Goal: Information Seeking & Learning: Learn about a topic

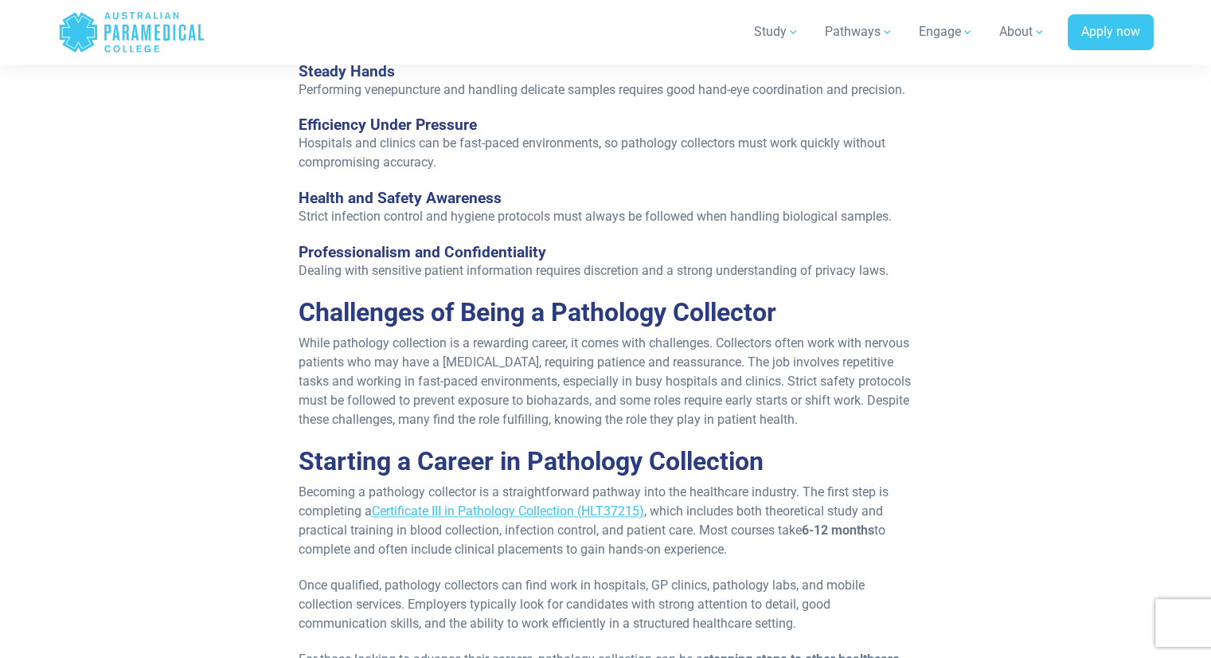
scroll to position [1831, 0]
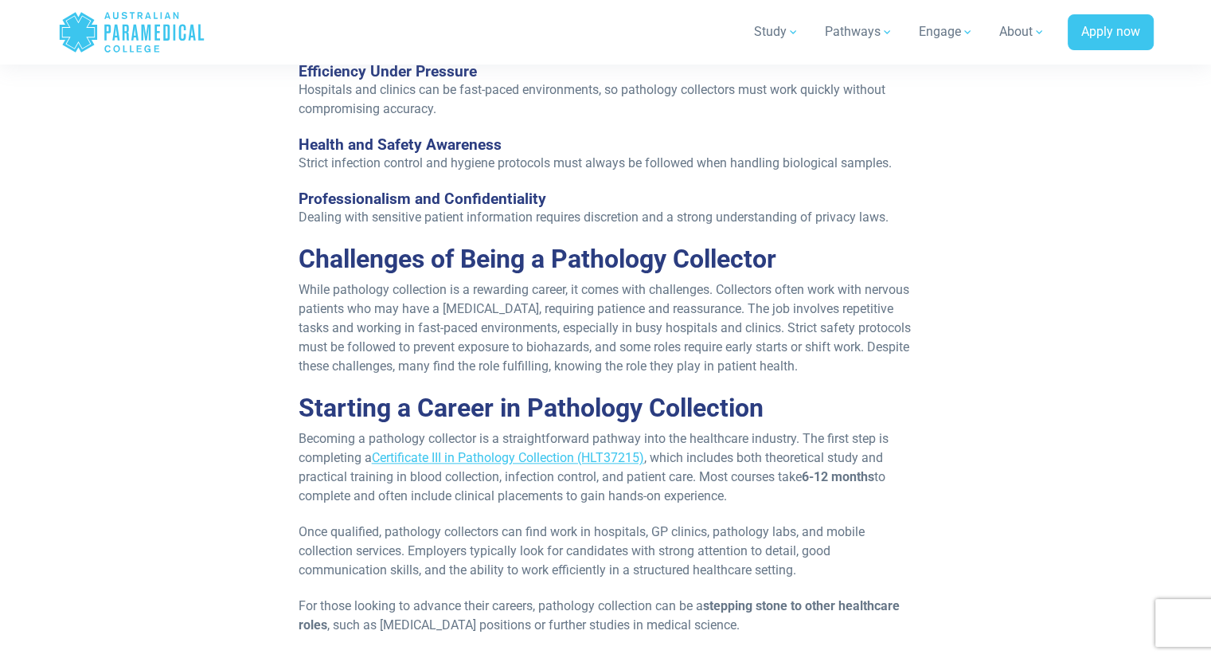
click at [411, 368] on p "While pathology collection is a rewarding career, it comes with challenges. Col…" at bounding box center [606, 328] width 615 height 96
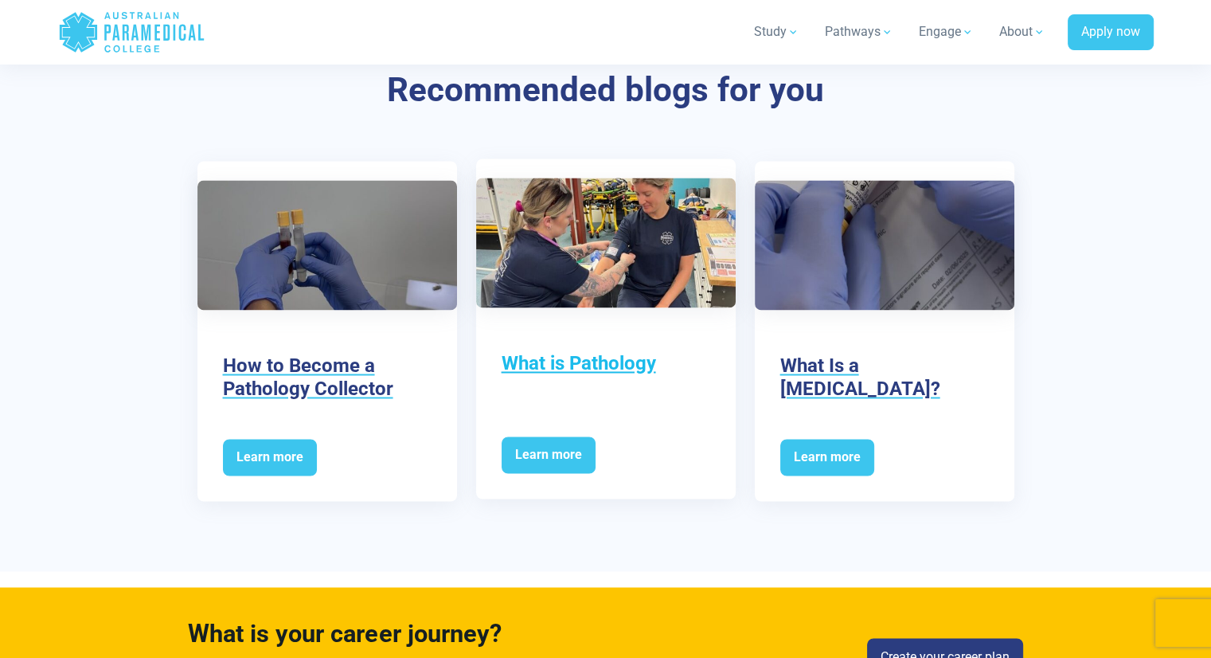
scroll to position [2521, 0]
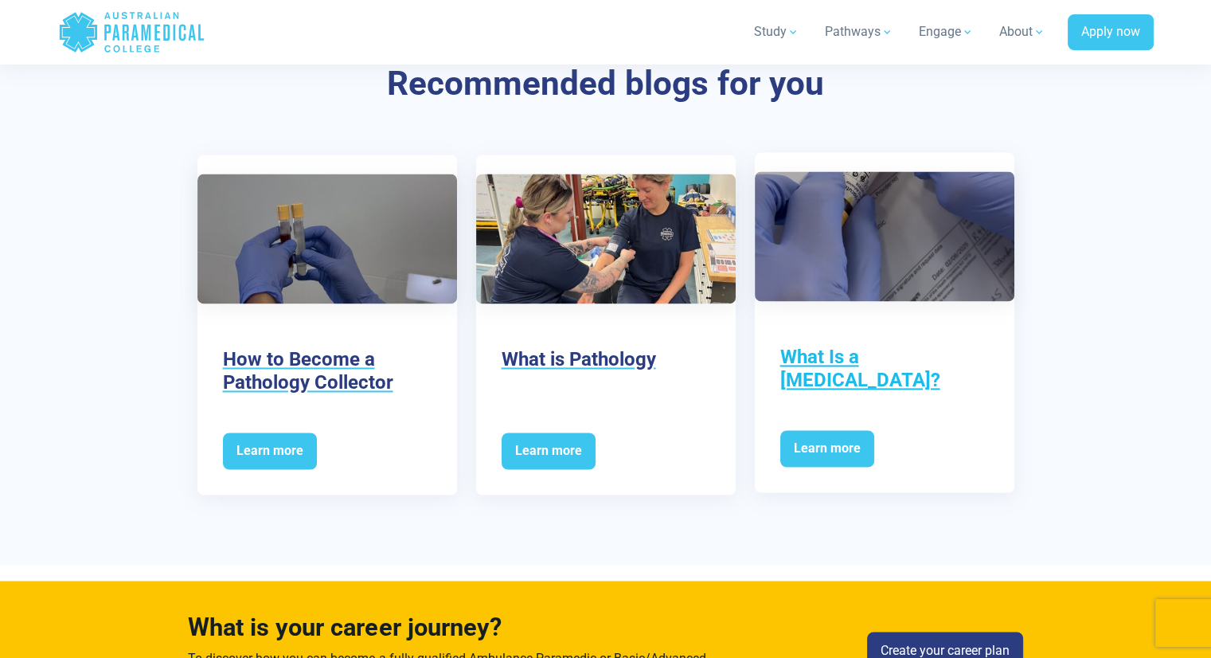
click at [815, 362] on h3 "What Is a [MEDICAL_DATA]?" at bounding box center [884, 369] width 209 height 46
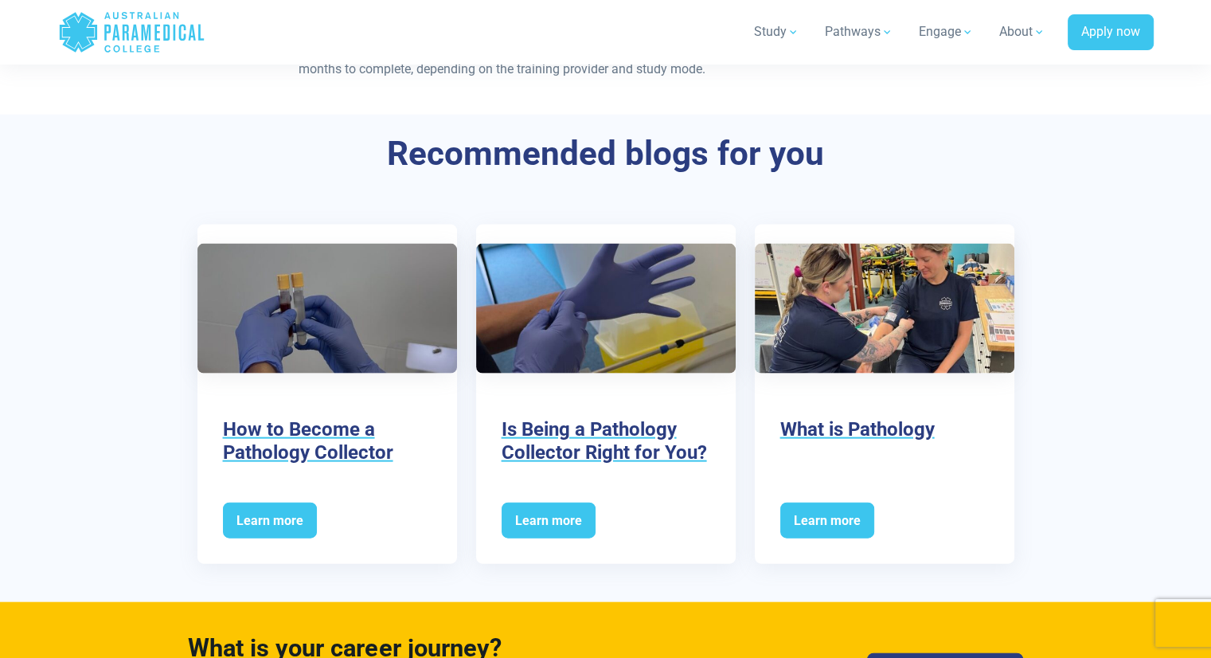
scroll to position [3317, 0]
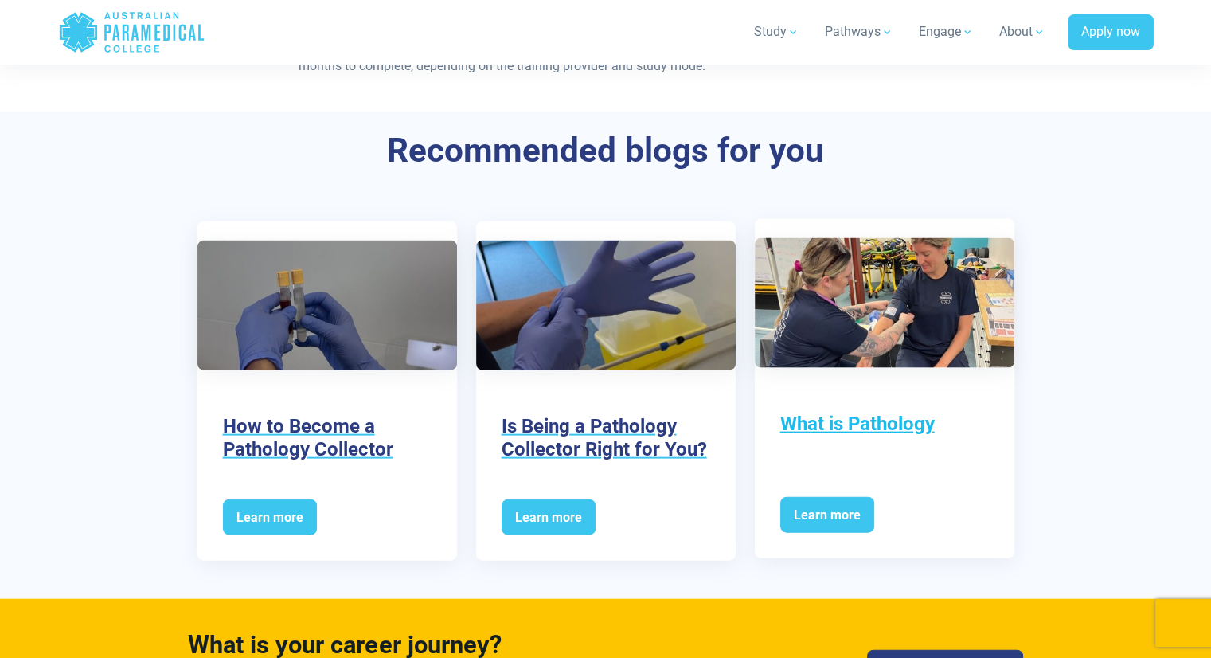
click at [831, 412] on h3 "What is Pathology" at bounding box center [884, 423] width 209 height 23
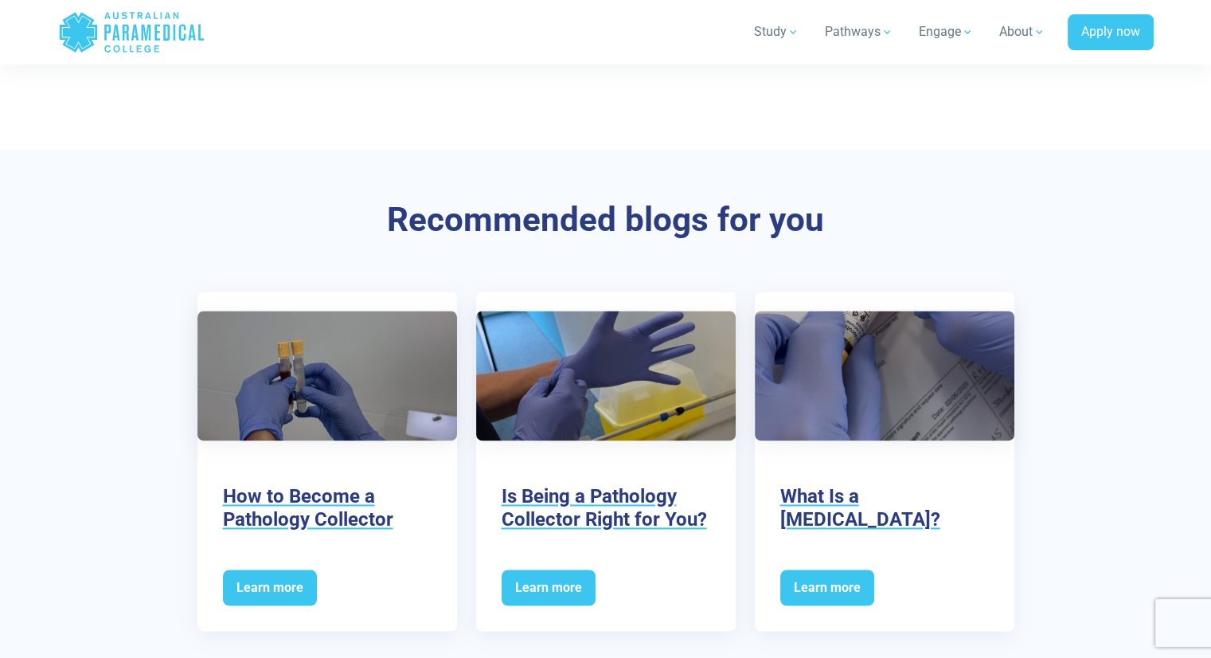
scroll to position [2256, 0]
